Goal: Task Accomplishment & Management: Use online tool/utility

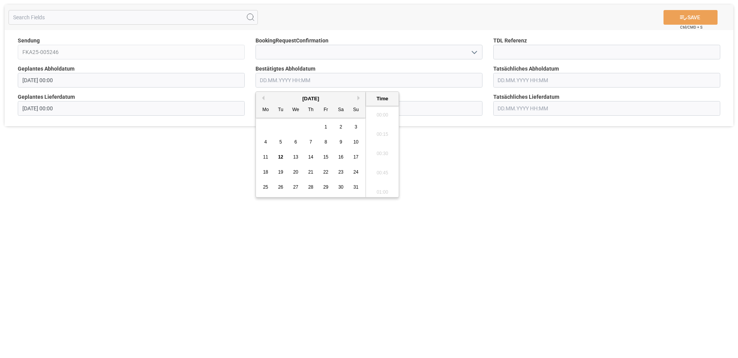
click at [288, 81] on input "text" at bounding box center [369, 80] width 227 height 15
click at [312, 157] on span "14" at bounding box center [310, 156] width 5 height 5
click at [381, 121] on li "11:00" at bounding box center [382, 122] width 33 height 19
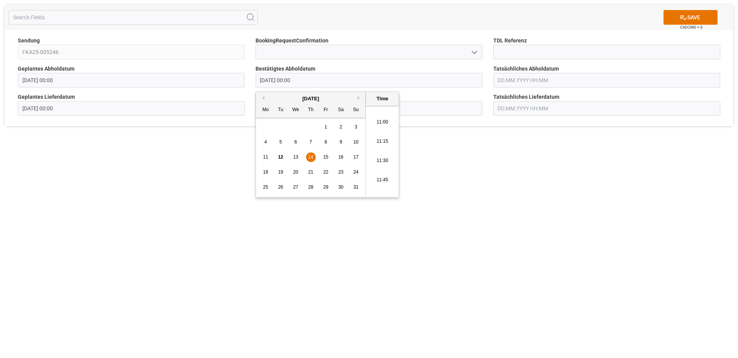
type input "[DATE] 11:00"
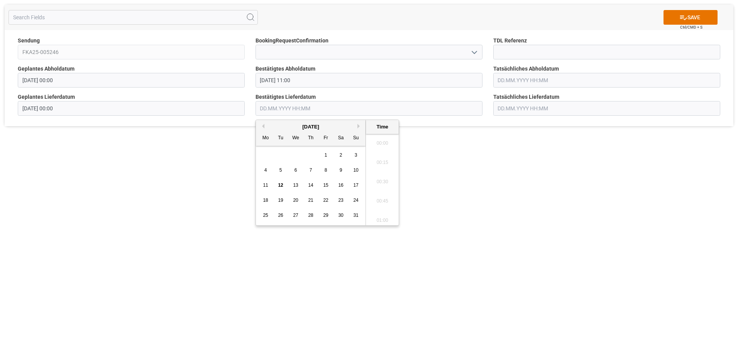
click at [286, 109] on input "text" at bounding box center [369, 108] width 227 height 15
click at [328, 186] on span "15" at bounding box center [325, 185] width 5 height 5
click at [379, 139] on li "09:15" at bounding box center [382, 140] width 33 height 19
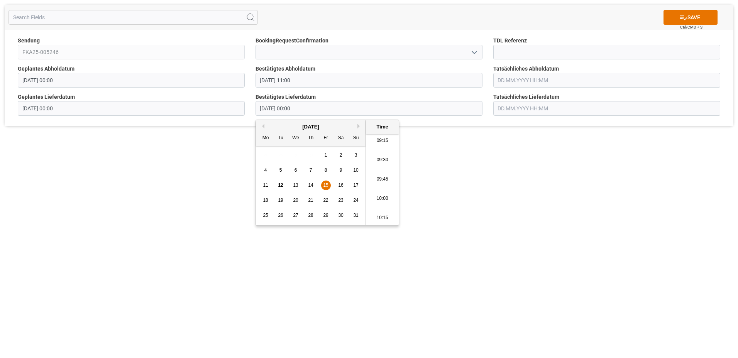
type input "[DATE] 09:15"
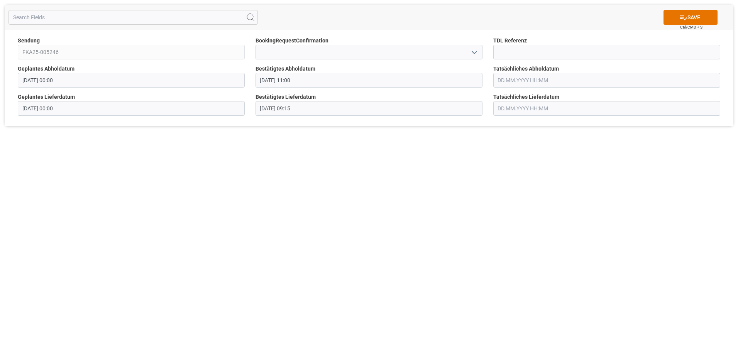
click at [549, 83] on input "text" at bounding box center [607, 80] width 227 height 15
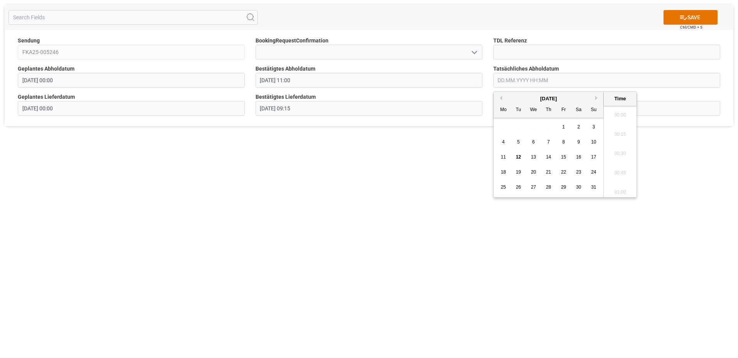
scroll to position [1142, 0]
click at [548, 154] on span "14" at bounding box center [548, 156] width 5 height 5
click at [619, 132] on li "12:00" at bounding box center [620, 131] width 33 height 19
type input "[DATE] 12:00"
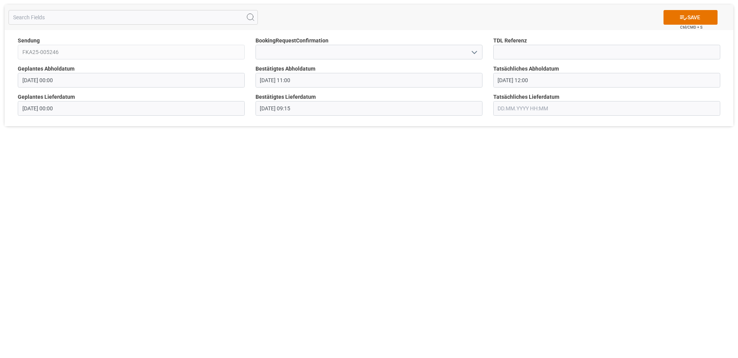
click at [540, 109] on input "text" at bounding box center [607, 108] width 227 height 15
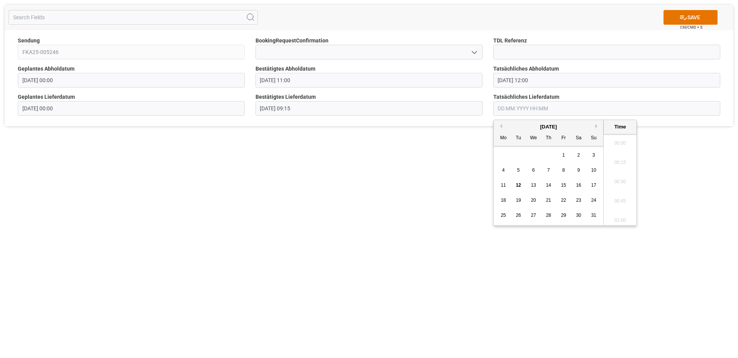
scroll to position [1142, 0]
click at [563, 186] on span "15" at bounding box center [563, 185] width 5 height 5
click at [618, 163] on li "10:00" at bounding box center [620, 160] width 33 height 19
type input "[DATE] 10:00"
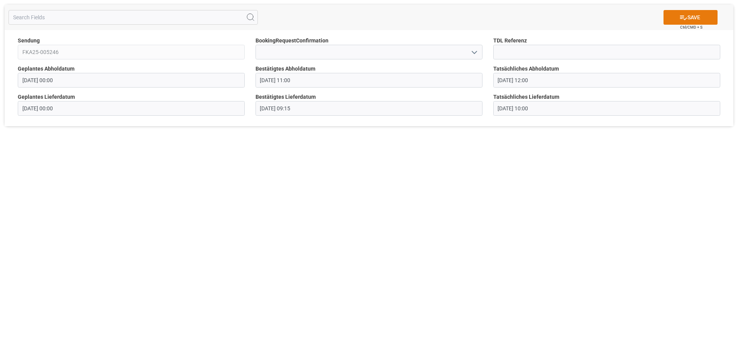
click at [690, 16] on button "SAVE" at bounding box center [691, 17] width 54 height 15
